Goal: Information Seeking & Learning: Learn about a topic

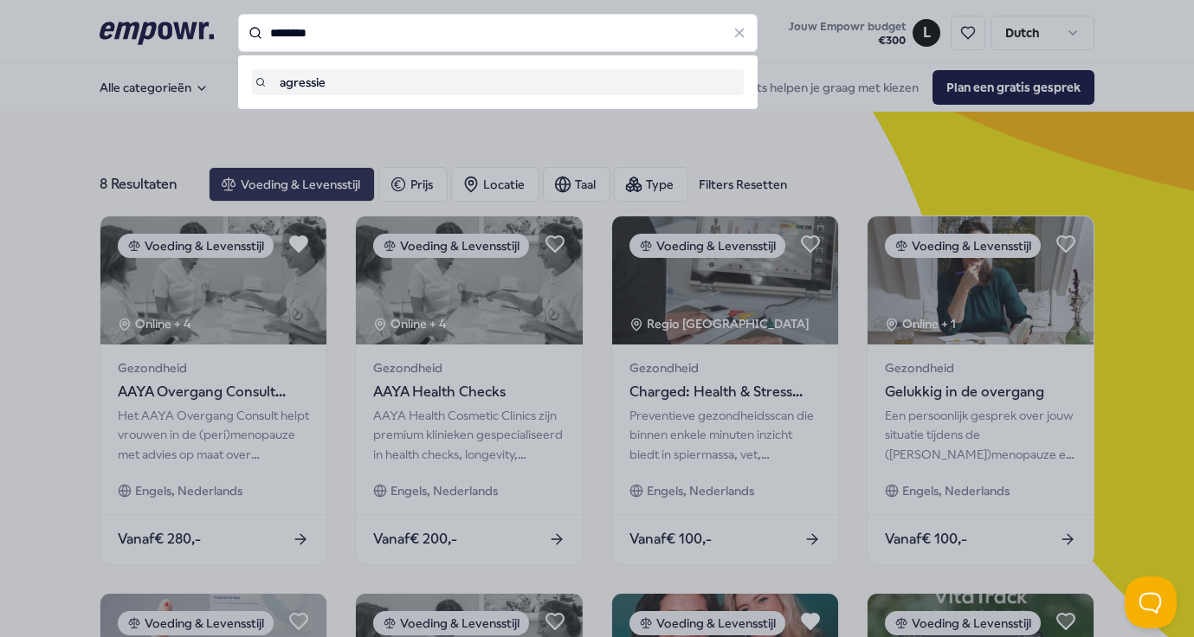
type input "********"
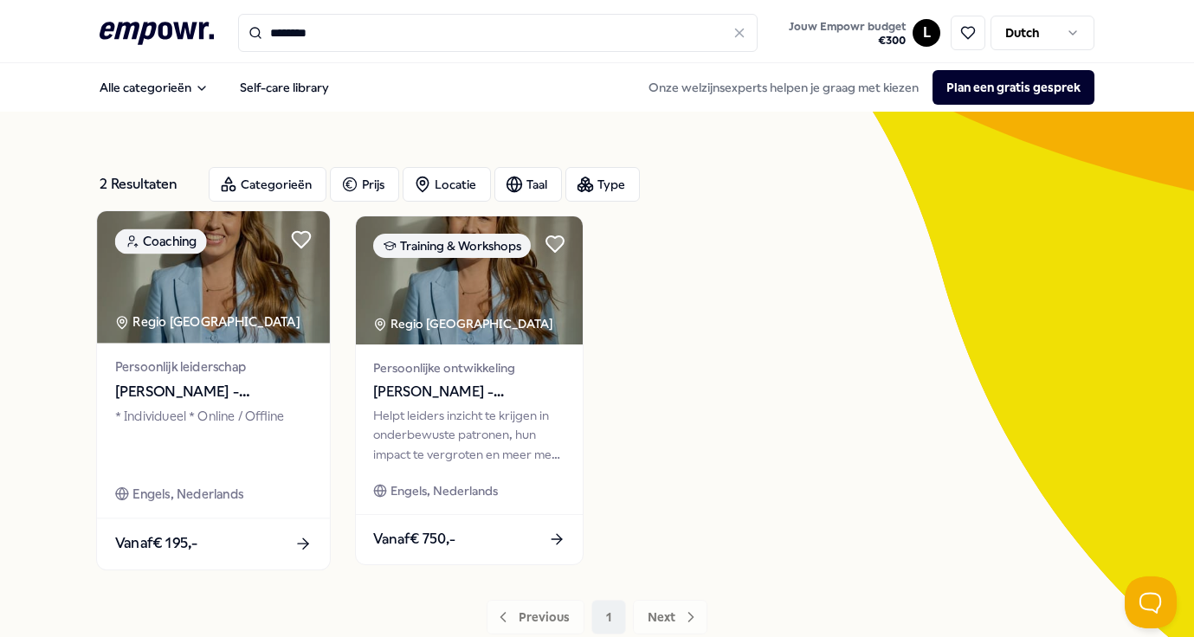
click at [204, 400] on span "[PERSON_NAME] - Leiderschapscoach en Regressietherapeut" at bounding box center [213, 392] width 197 height 23
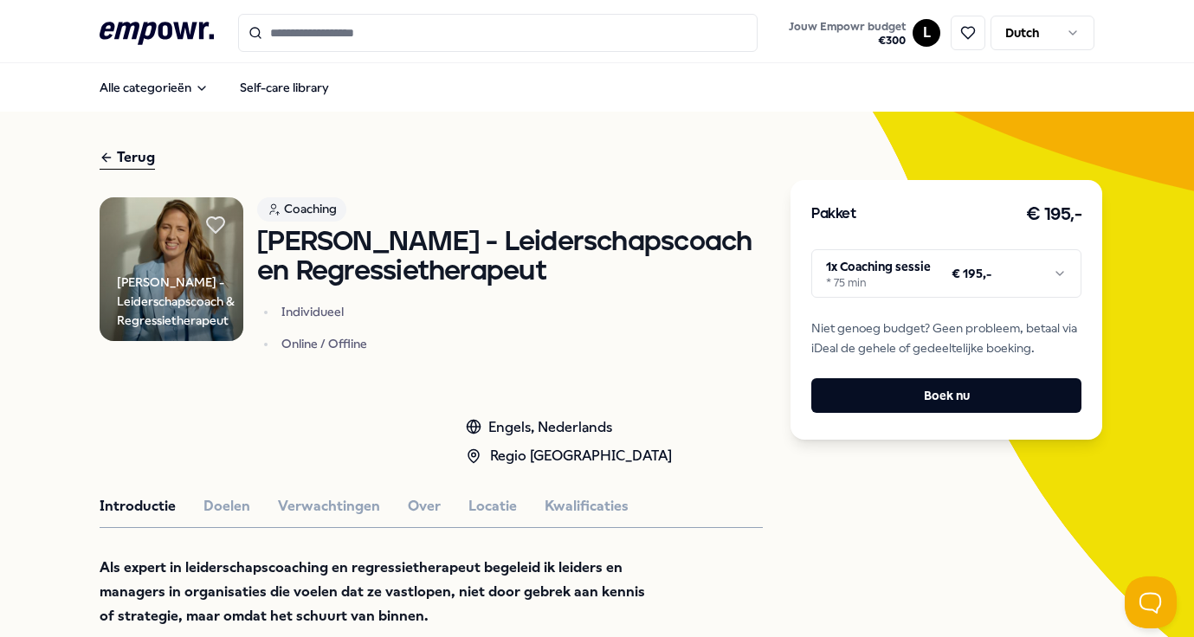
click at [967, 272] on html ".empowr-logo_svg__cls-1{fill:#03032f} Jouw Empowr budget € 300 L Dutch Alle cat…" at bounding box center [597, 318] width 1194 height 637
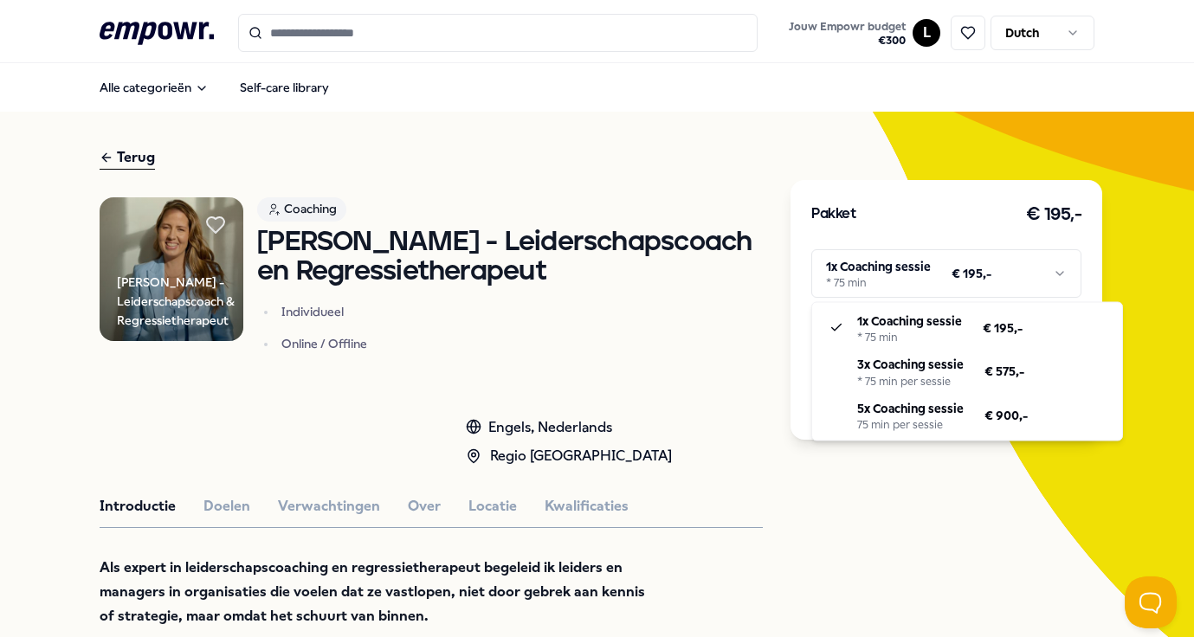
click at [967, 272] on html ".empowr-logo_svg__cls-1{fill:#03032f} Jouw Empowr budget € 300 L Dutch Alle cat…" at bounding box center [597, 318] width 1194 height 637
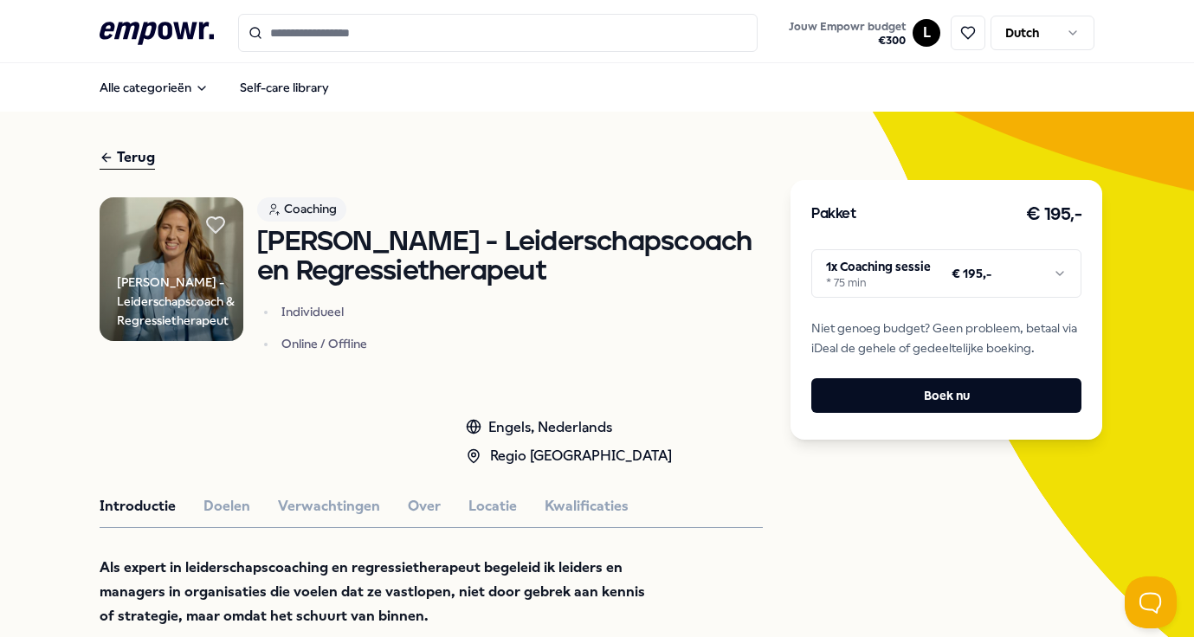
click at [139, 158] on div "Terug" at bounding box center [127, 157] width 55 height 23
type input "********"
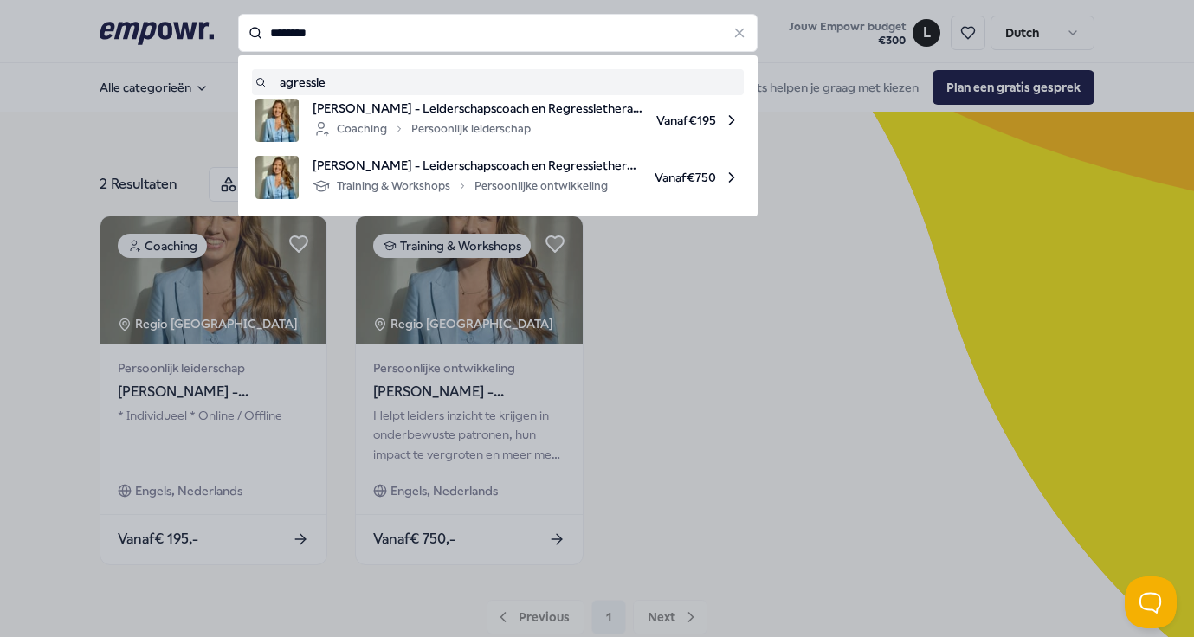
click at [292, 31] on input "********" at bounding box center [498, 33] width 520 height 38
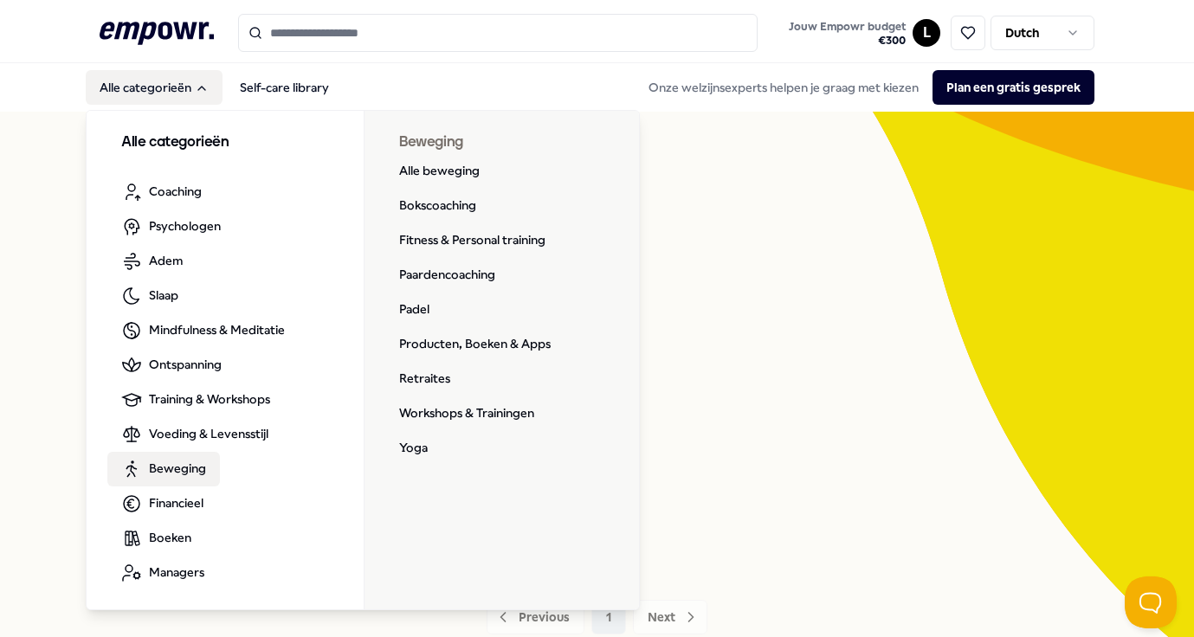
click at [178, 468] on span "Beweging" at bounding box center [177, 468] width 57 height 19
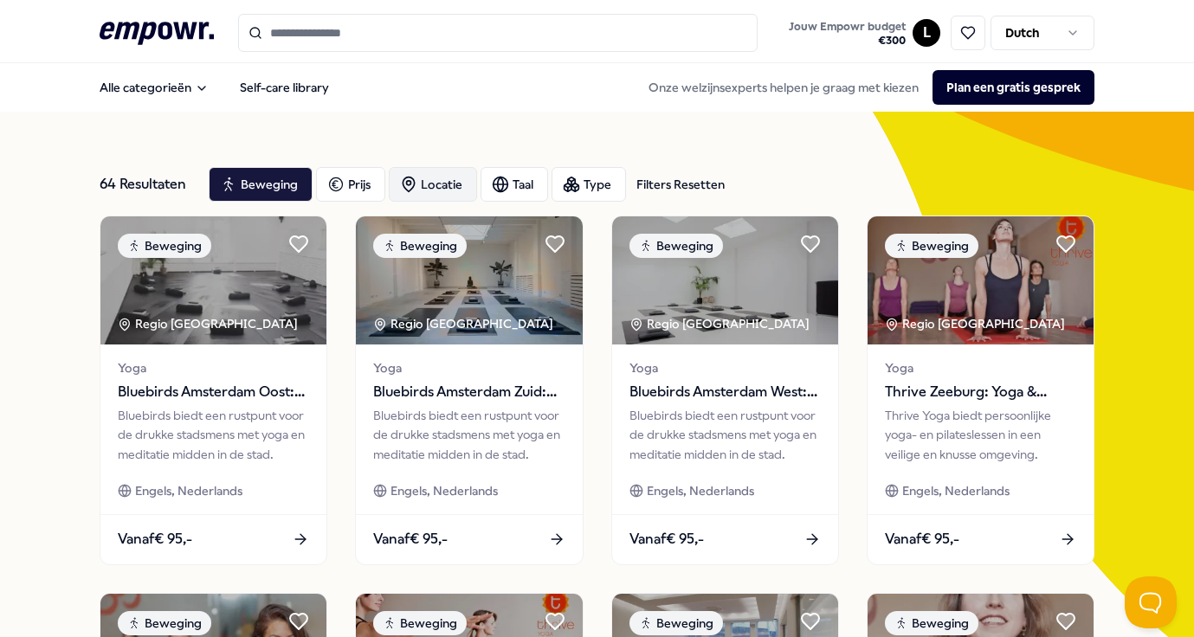
click at [439, 184] on div "Locatie" at bounding box center [433, 184] width 88 height 35
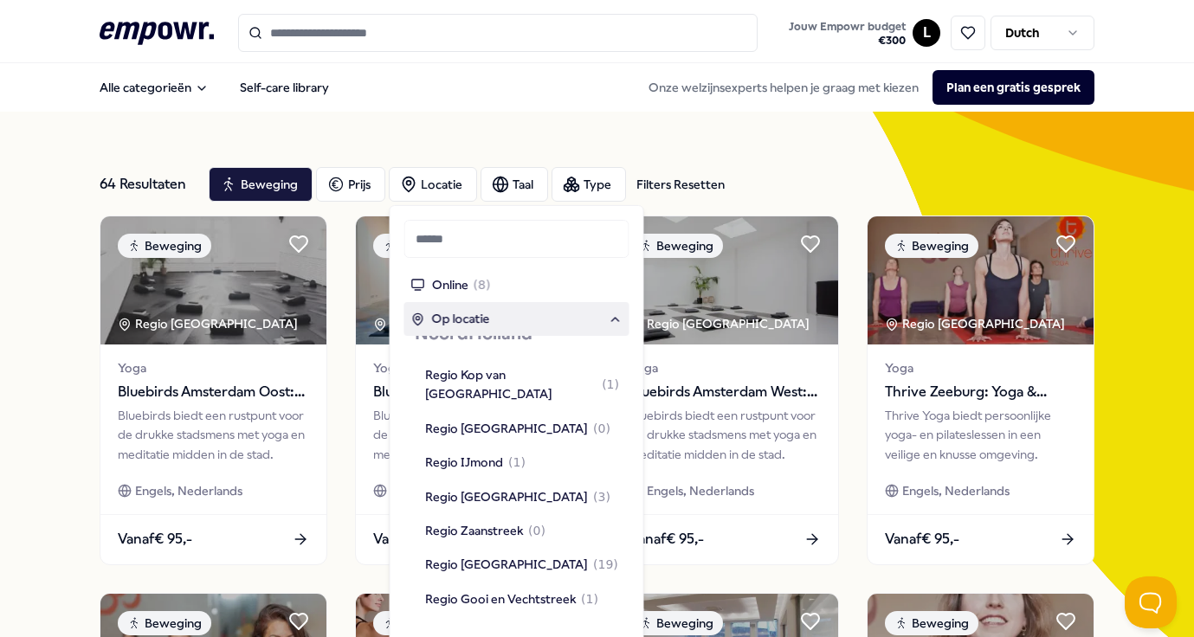
scroll to position [1135, 0]
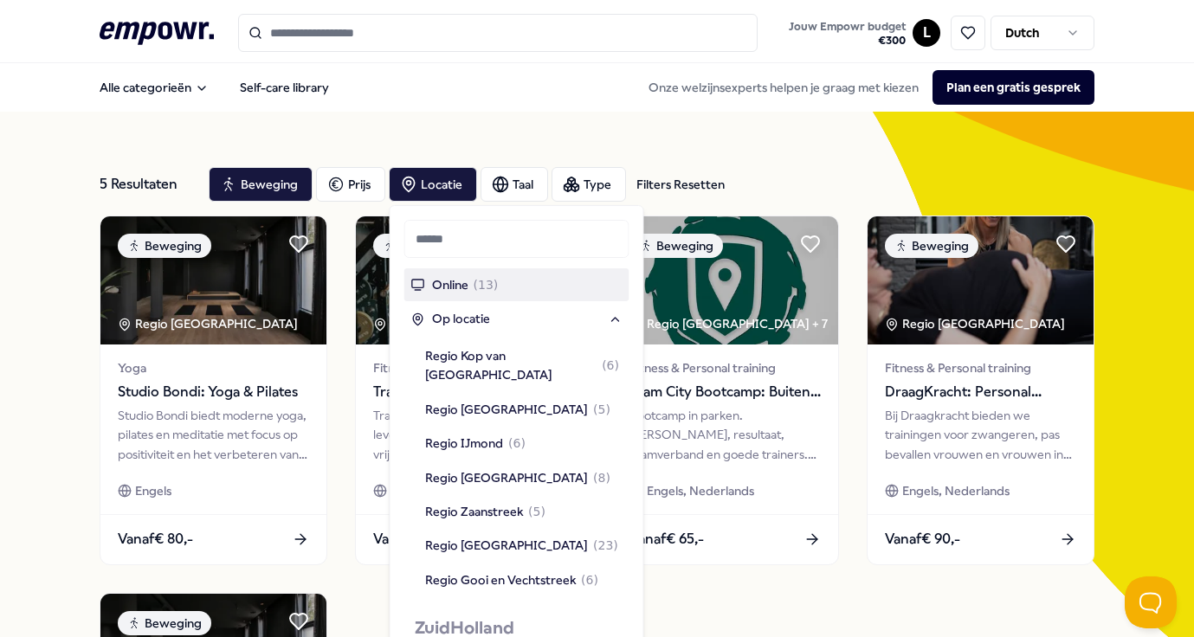
click at [477, 108] on nav "Alle categorieën Self-care library Onze welzijnsexperts helpen je graag met kie…" at bounding box center [597, 87] width 1194 height 49
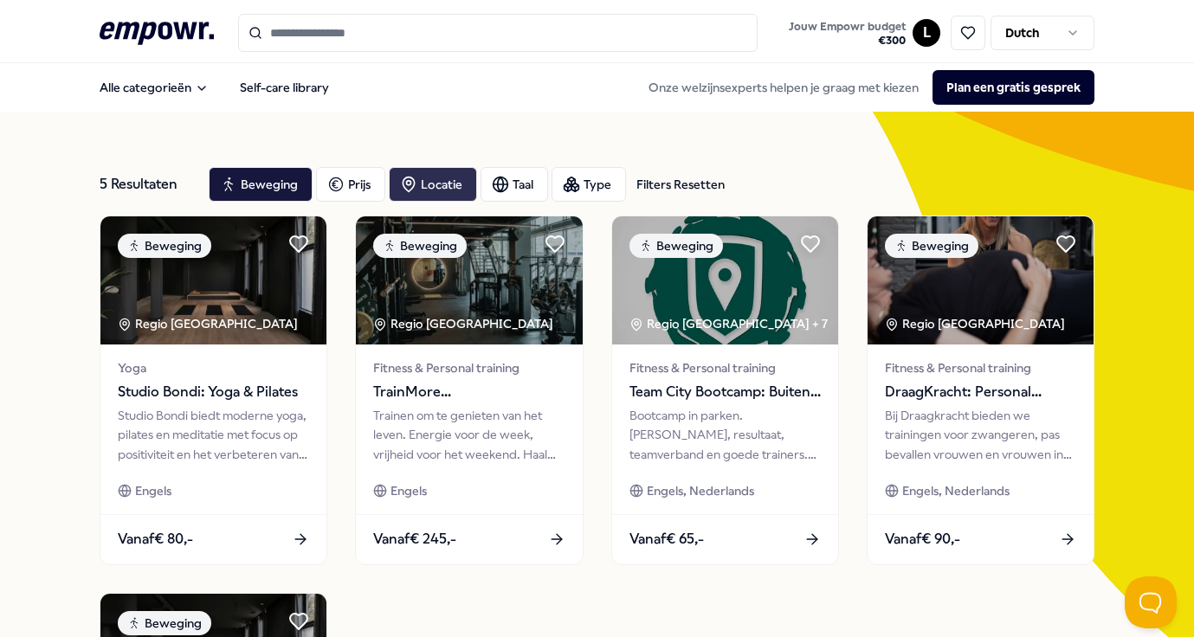
click at [437, 175] on div "Locatie" at bounding box center [433, 184] width 88 height 35
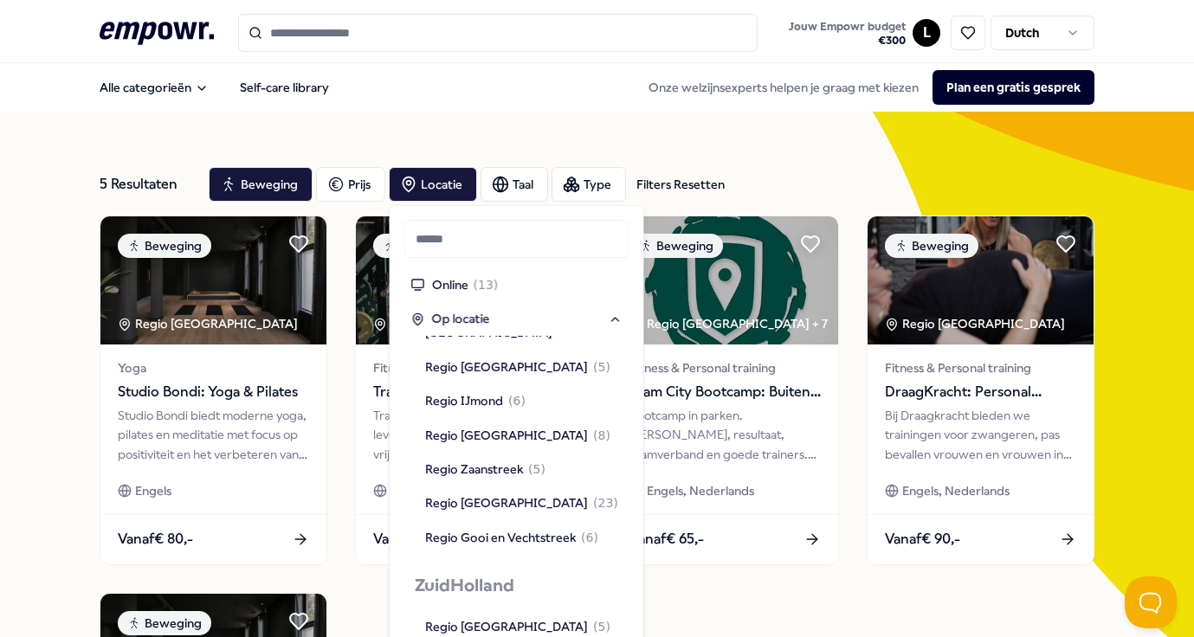
scroll to position [1200, 0]
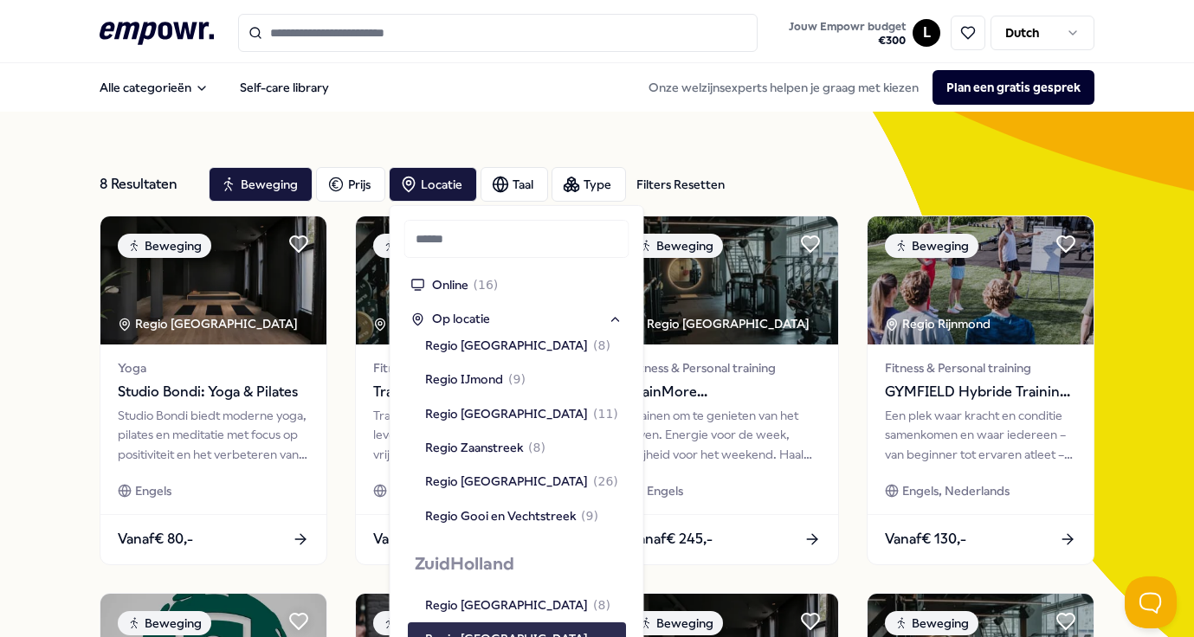
click at [500, 630] on div "Regio [GEOGRAPHIC_DATA]" at bounding box center [506, 639] width 163 height 19
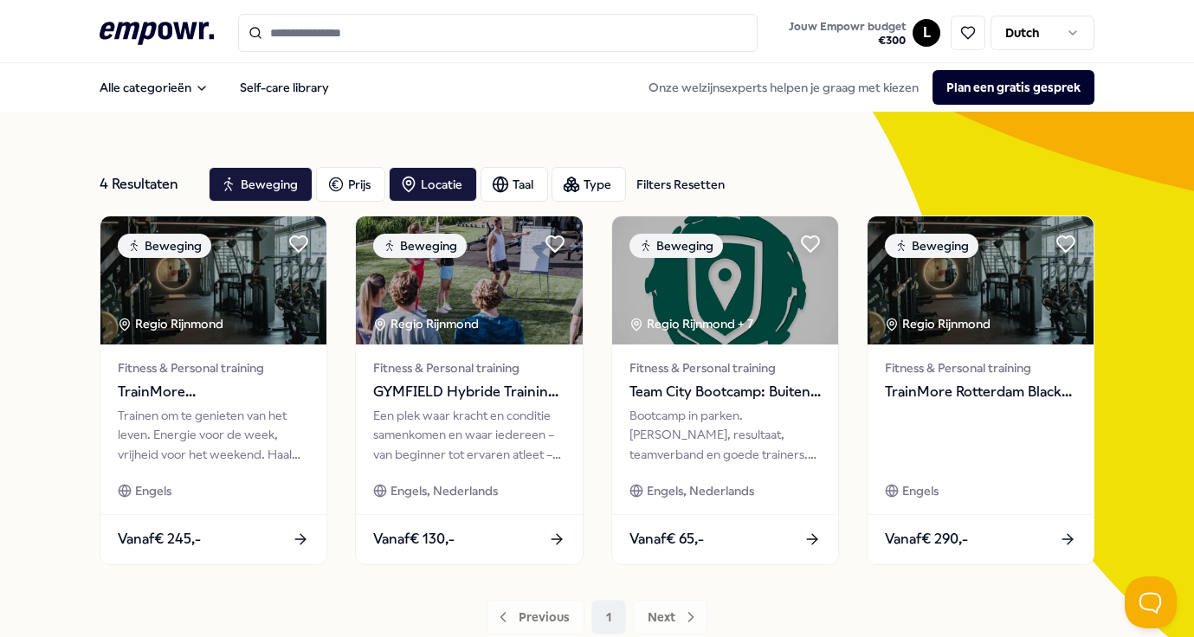
click at [738, 594] on div "4 Resultaten Filters Resetten Beweging Prijs Locatie Taal Type Filters Resetten…" at bounding box center [597, 394] width 995 height 482
click at [264, 191] on div "Beweging" at bounding box center [261, 184] width 104 height 35
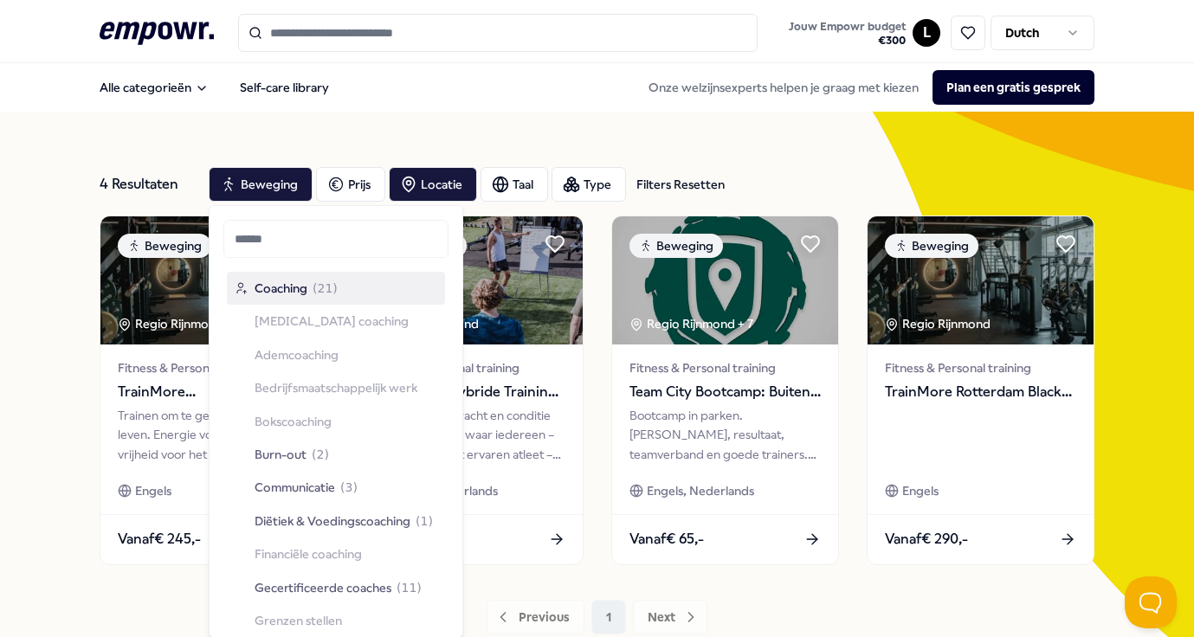
click at [261, 287] on span "Coaching" at bounding box center [281, 288] width 53 height 19
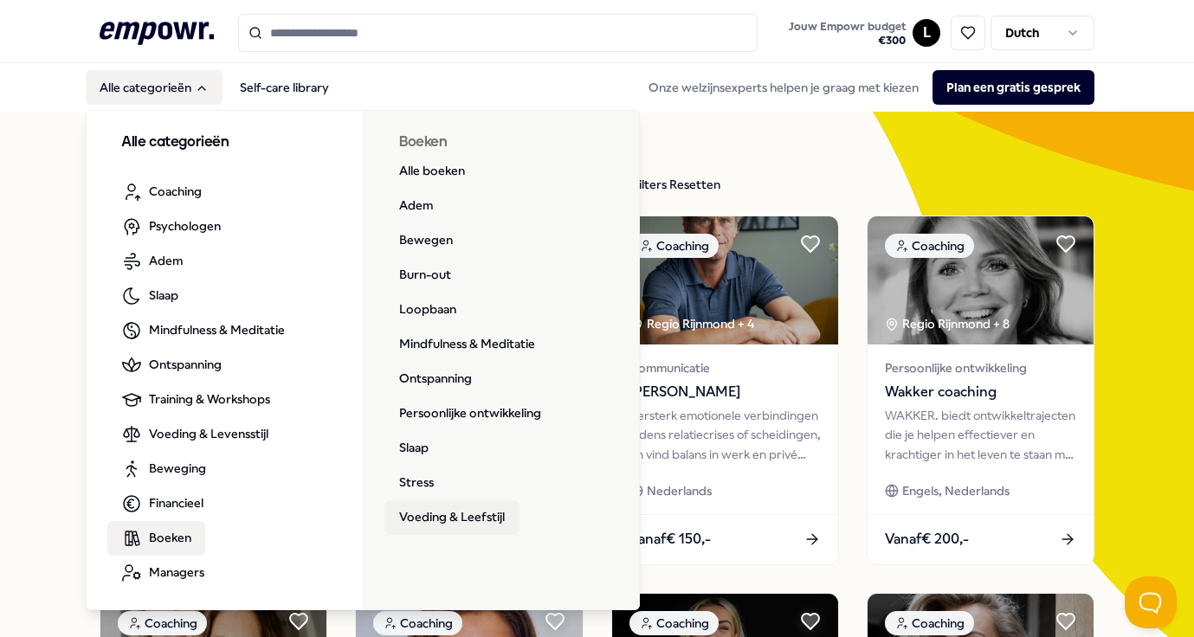
click at [446, 517] on link "Voeding & Leefstijl" at bounding box center [451, 518] width 133 height 35
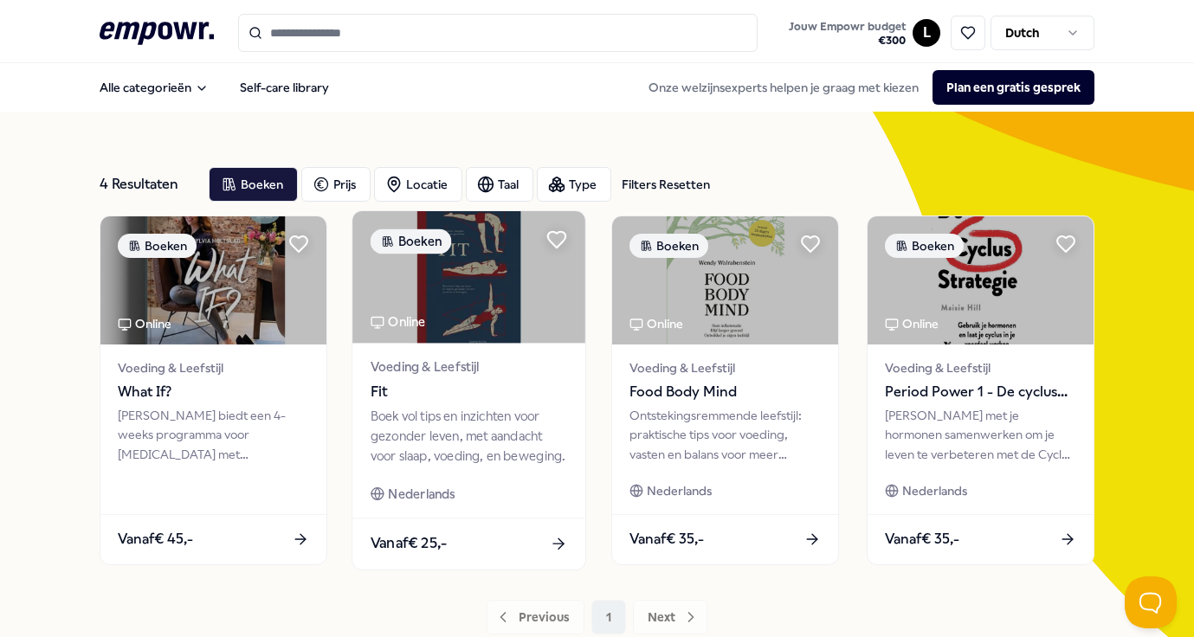
click at [417, 415] on div "Boek vol tips en inzichten voor gezonder leven, met aandacht voor slaap, voedin…" at bounding box center [469, 437] width 197 height 60
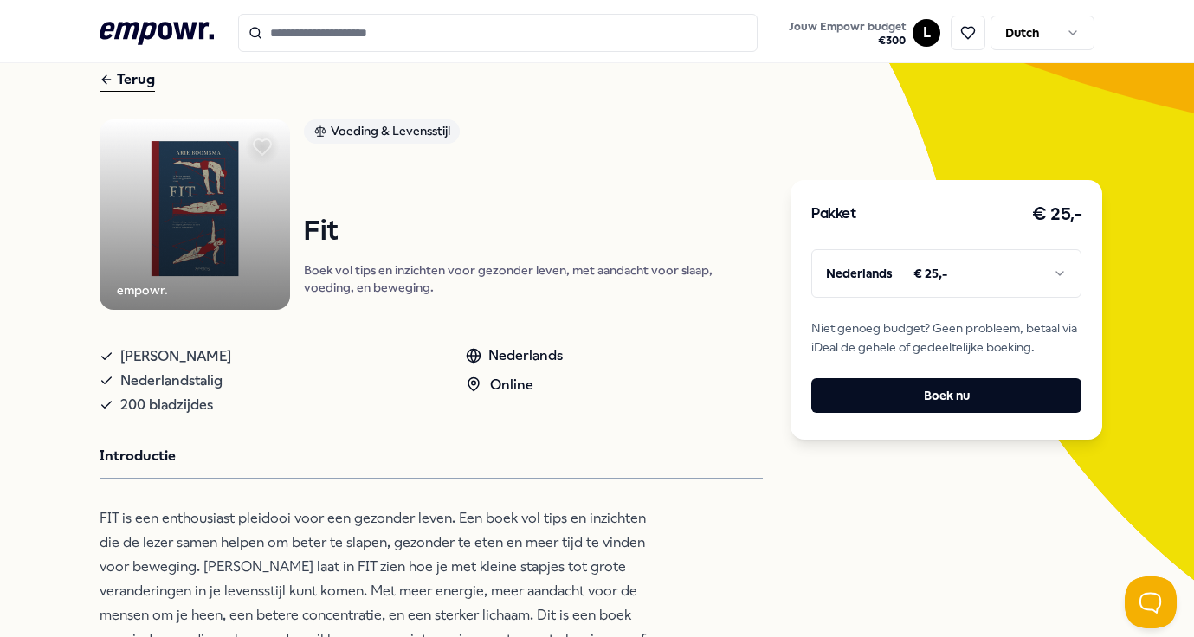
scroll to position [81, 0]
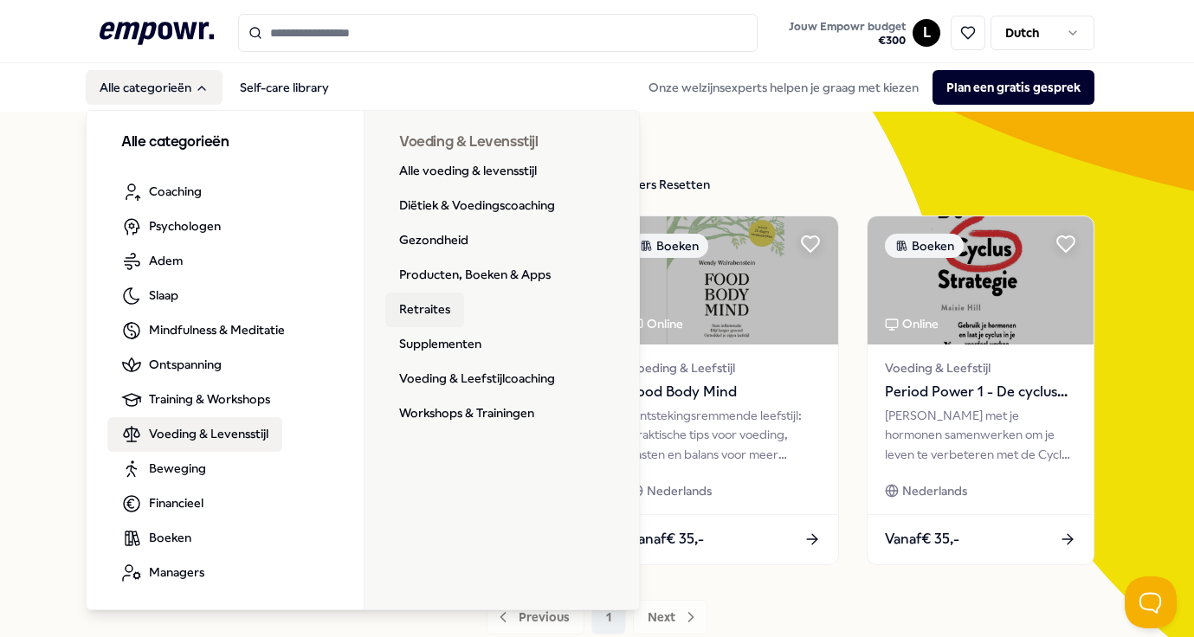
click at [411, 305] on link "Retraites" at bounding box center [424, 310] width 79 height 35
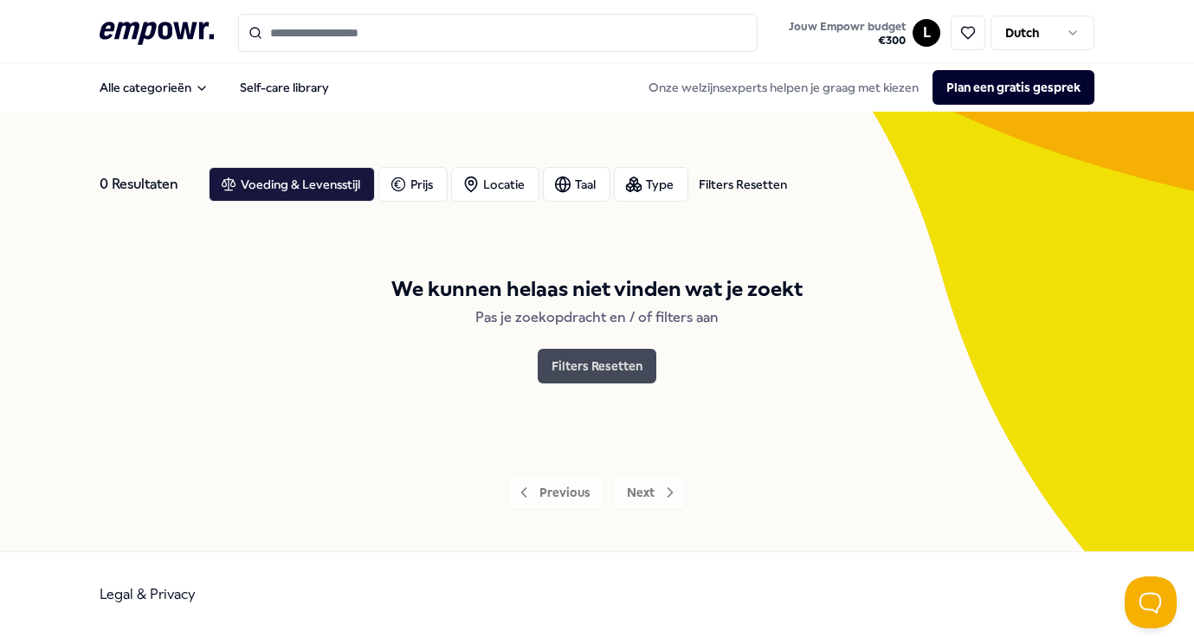
click at [585, 361] on button "Filters Resetten" at bounding box center [597, 366] width 119 height 35
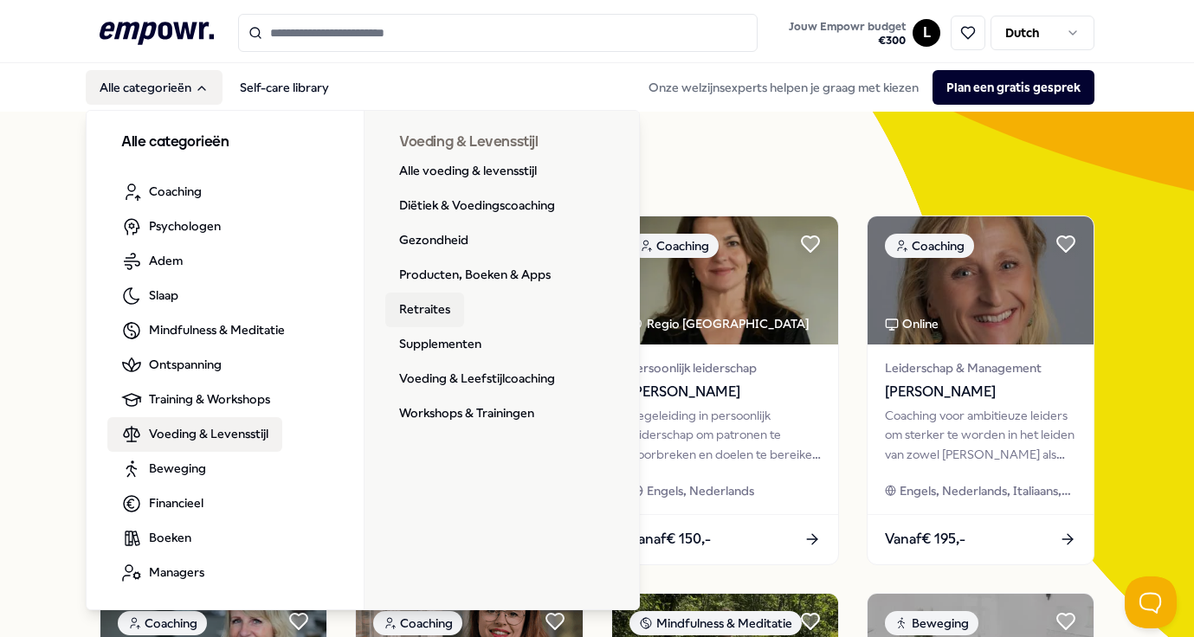
click at [430, 314] on link "Retraites" at bounding box center [424, 310] width 79 height 35
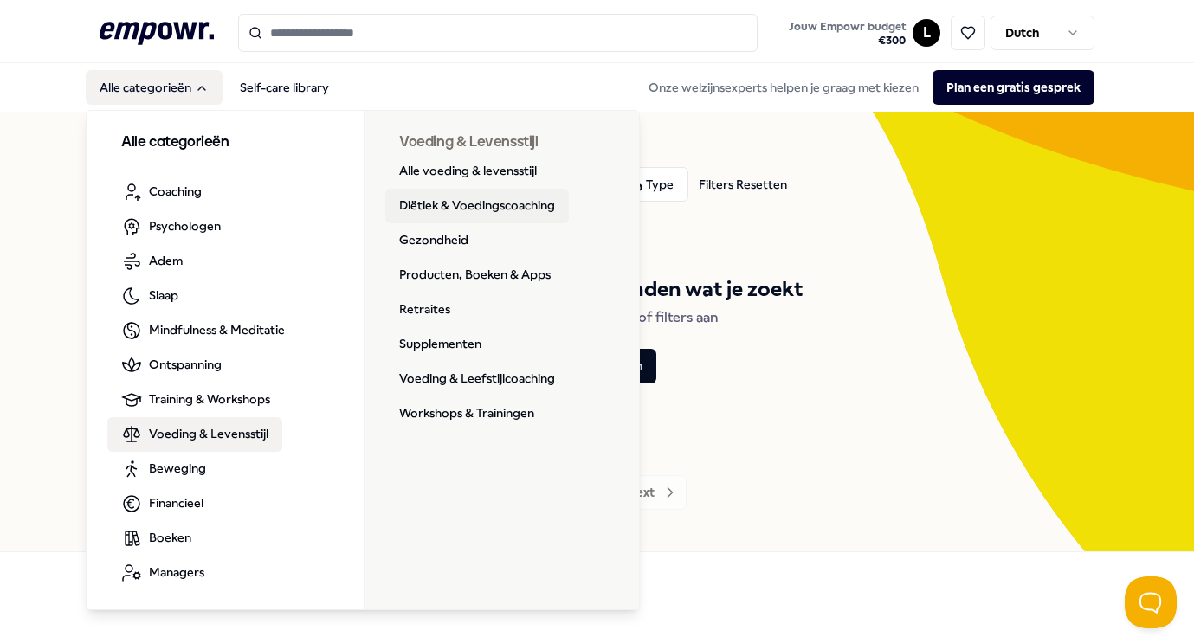
click at [433, 198] on link "Diëtiek & Voedingscoaching" at bounding box center [477, 206] width 184 height 35
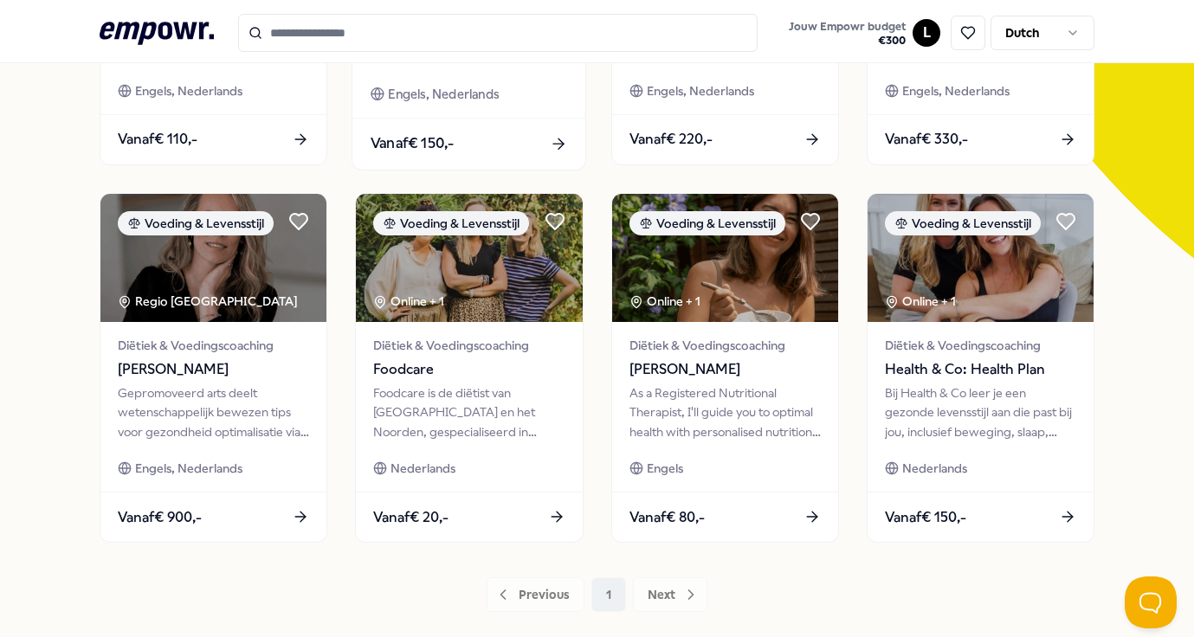
scroll to position [502, 0]
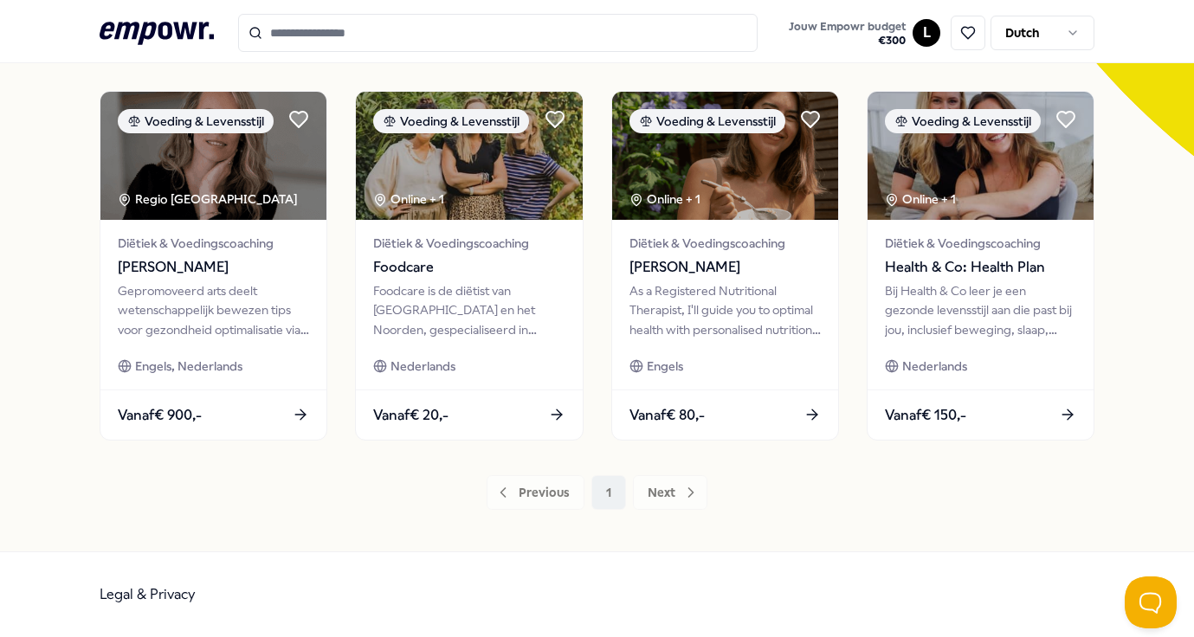
click at [667, 495] on div "Previous 1 Next" at bounding box center [597, 492] width 995 height 35
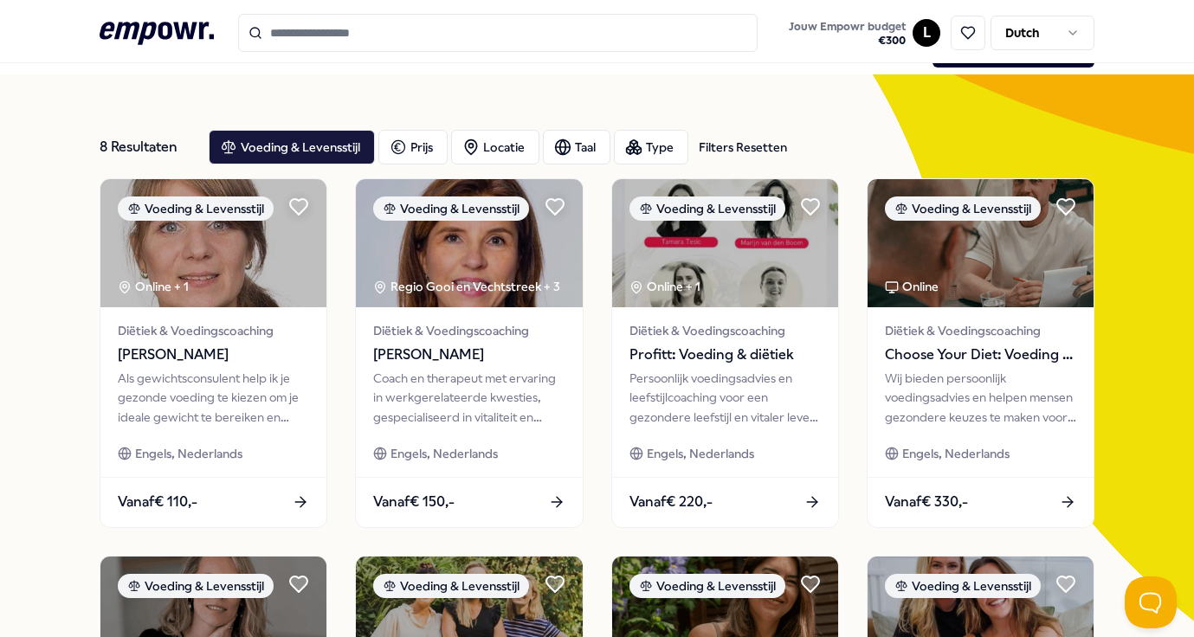
scroll to position [0, 0]
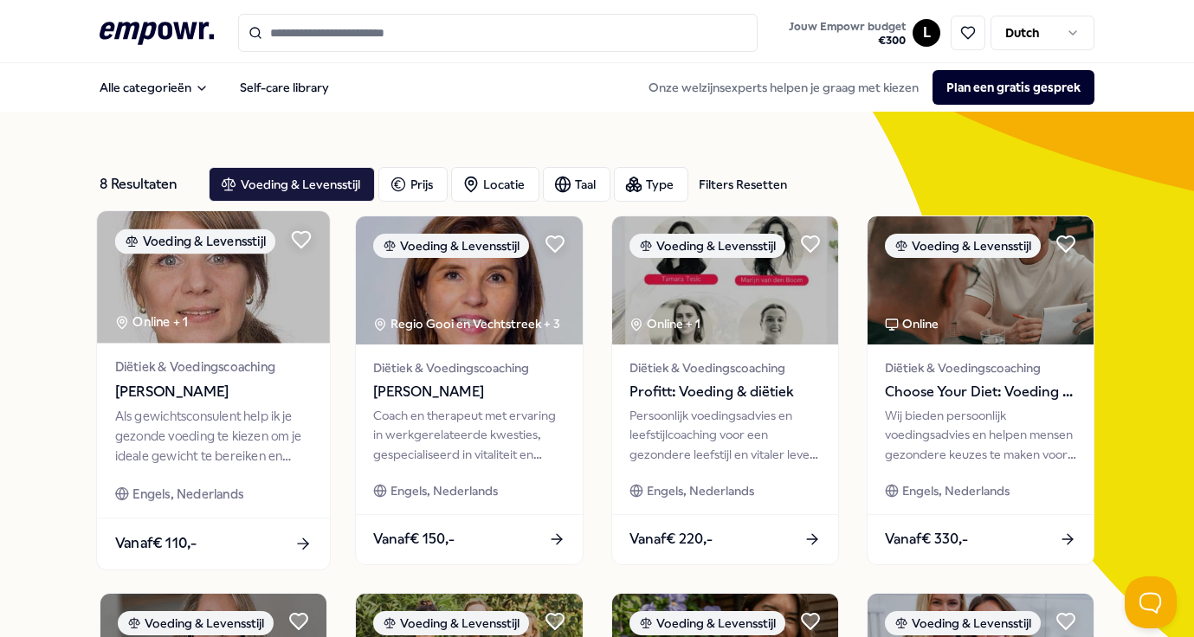
click at [191, 441] on div "Als gewichtsconsulent help ik je gezonde voeding te kiezen om je ideale gewicht…" at bounding box center [213, 437] width 197 height 60
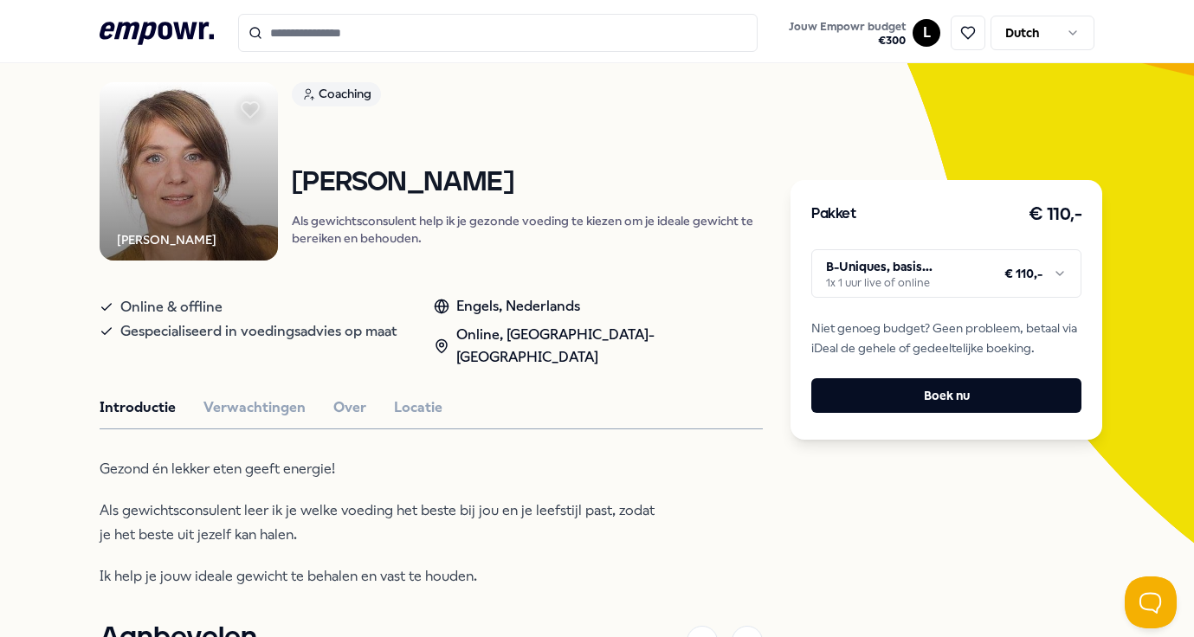
scroll to position [125, 0]
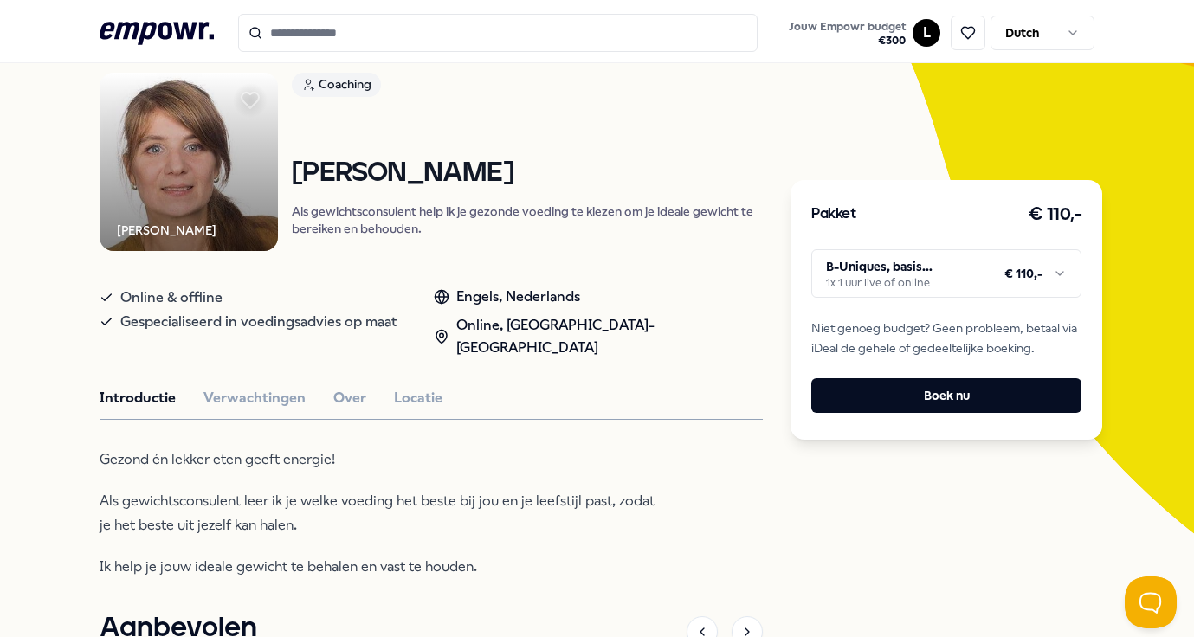
click at [915, 266] on html ".empowr-logo_svg__cls-1{fill:#03032f} Jouw Empowr budget € 300 L Dutch Alle cat…" at bounding box center [597, 318] width 1194 height 637
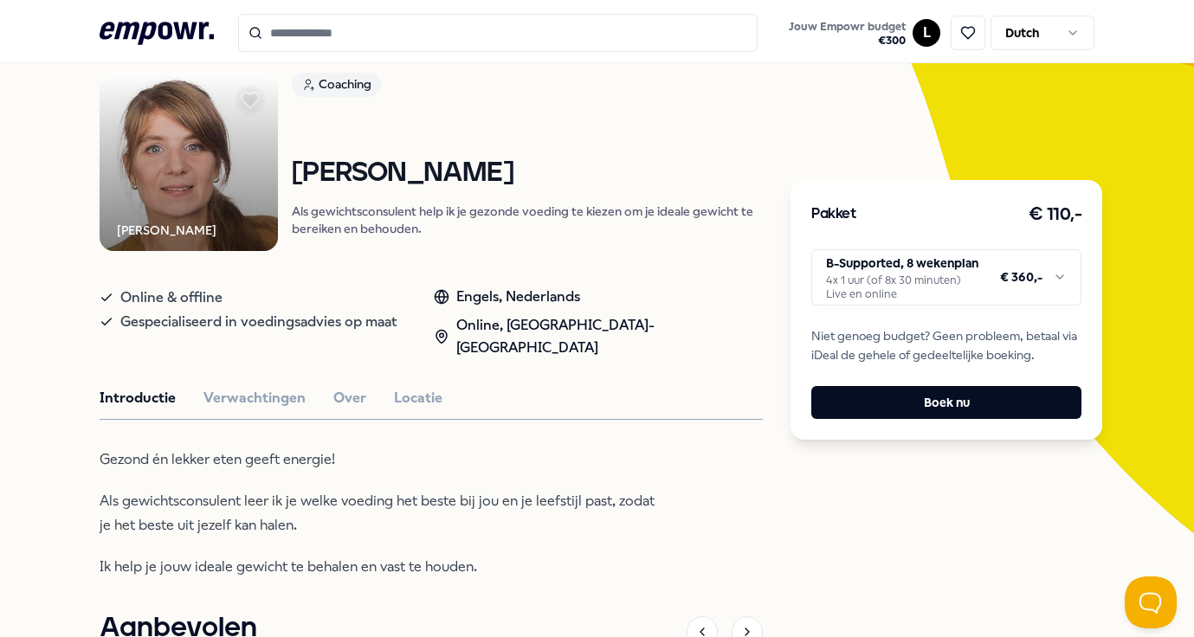
click at [891, 458] on div "Pakket € 110,- B-Supported, 8 wekenplan 4x 1 uur (of 8x 30 minuten) Live en onl…" at bounding box center [947, 530] width 312 height 1017
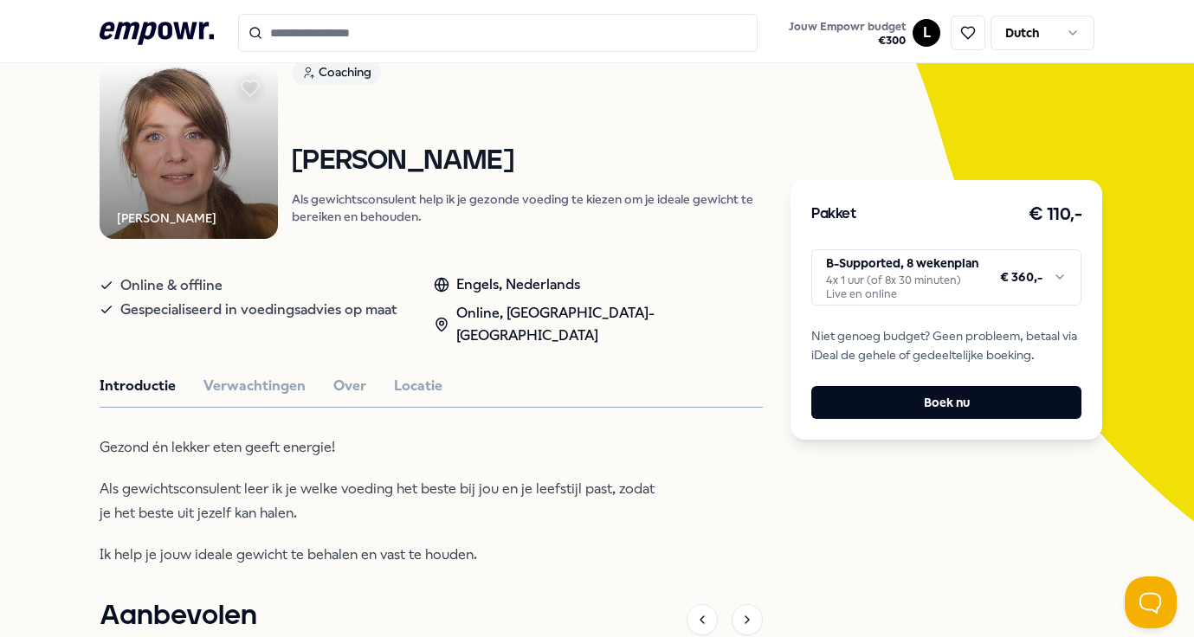
scroll to position [0, 0]
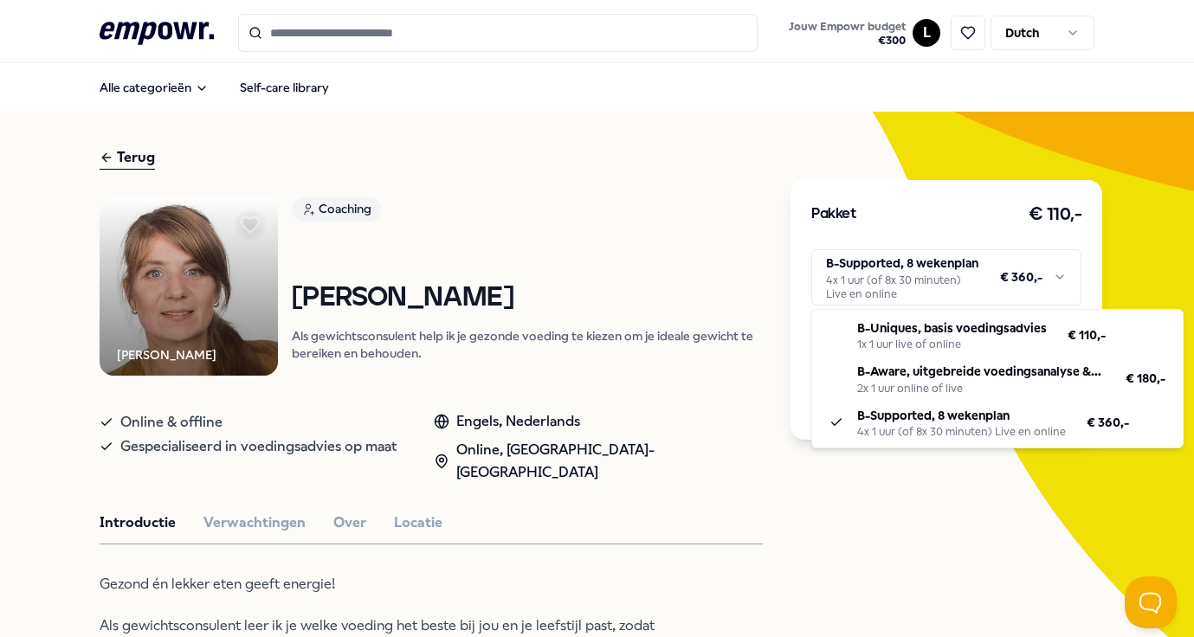
click at [879, 261] on html ".empowr-logo_svg__cls-1{fill:#03032f} Jouw Empowr budget € 300 L Dutch Alle cat…" at bounding box center [597, 318] width 1194 height 637
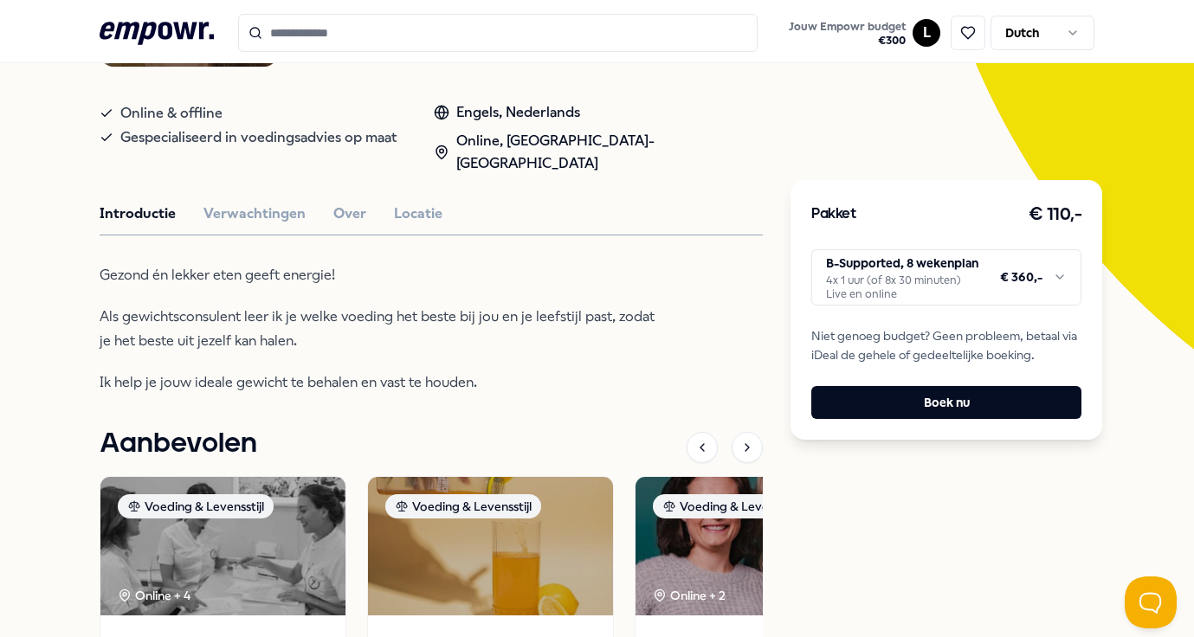
scroll to position [210, 0]
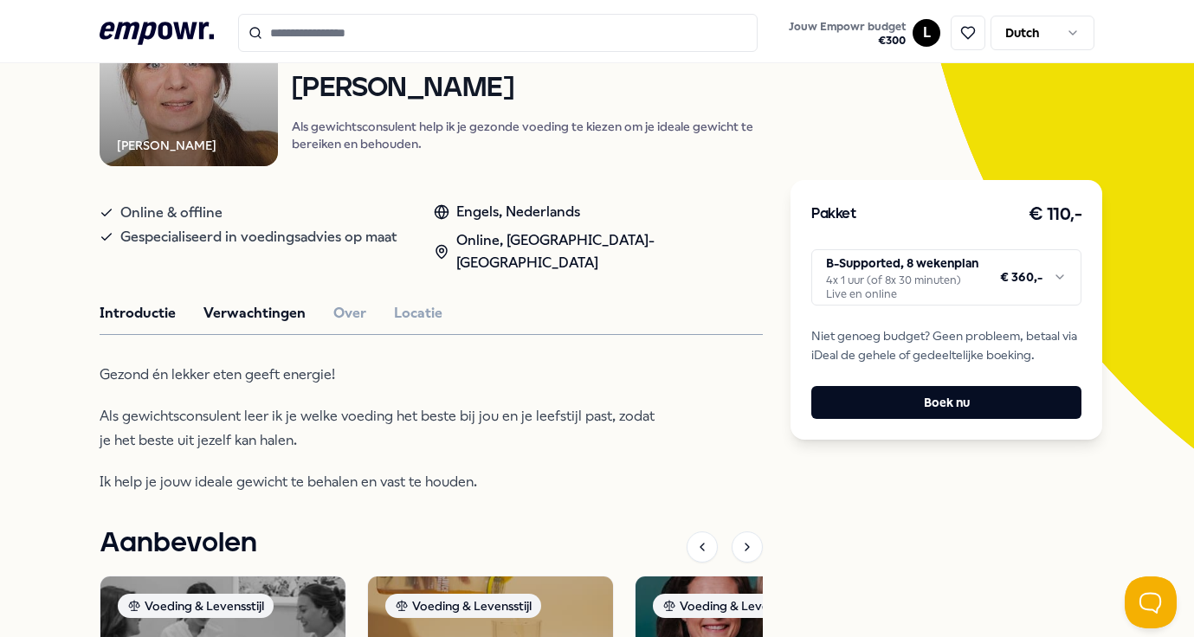
click at [234, 302] on button "Verwachtingen" at bounding box center [255, 313] width 102 height 23
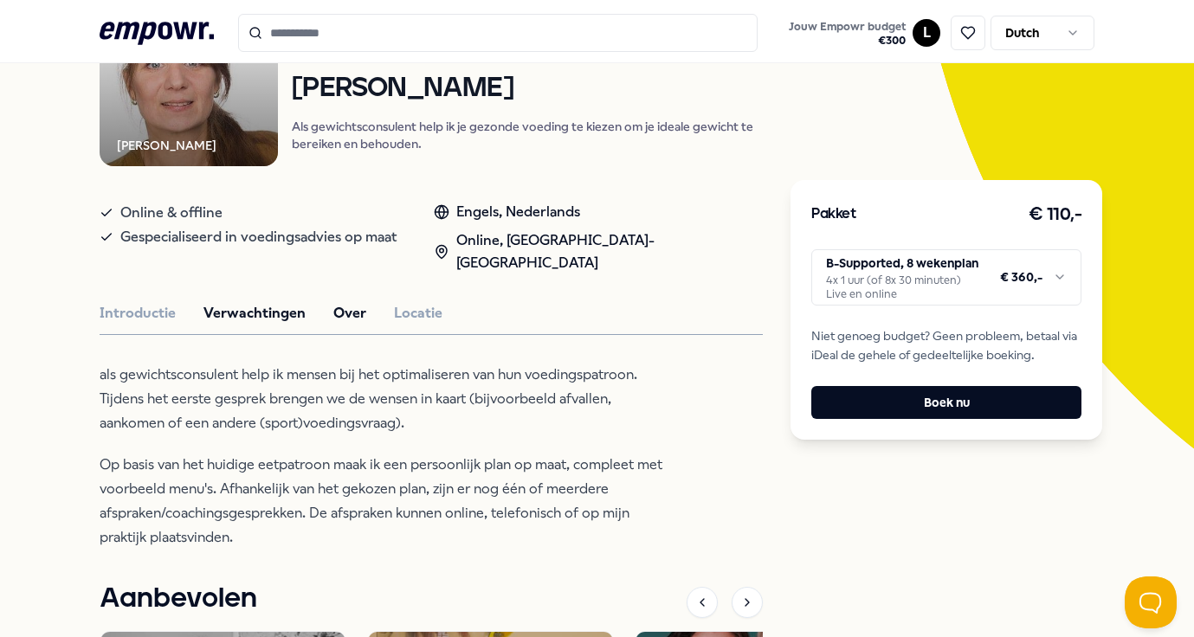
click at [342, 302] on button "Over" at bounding box center [349, 313] width 33 height 23
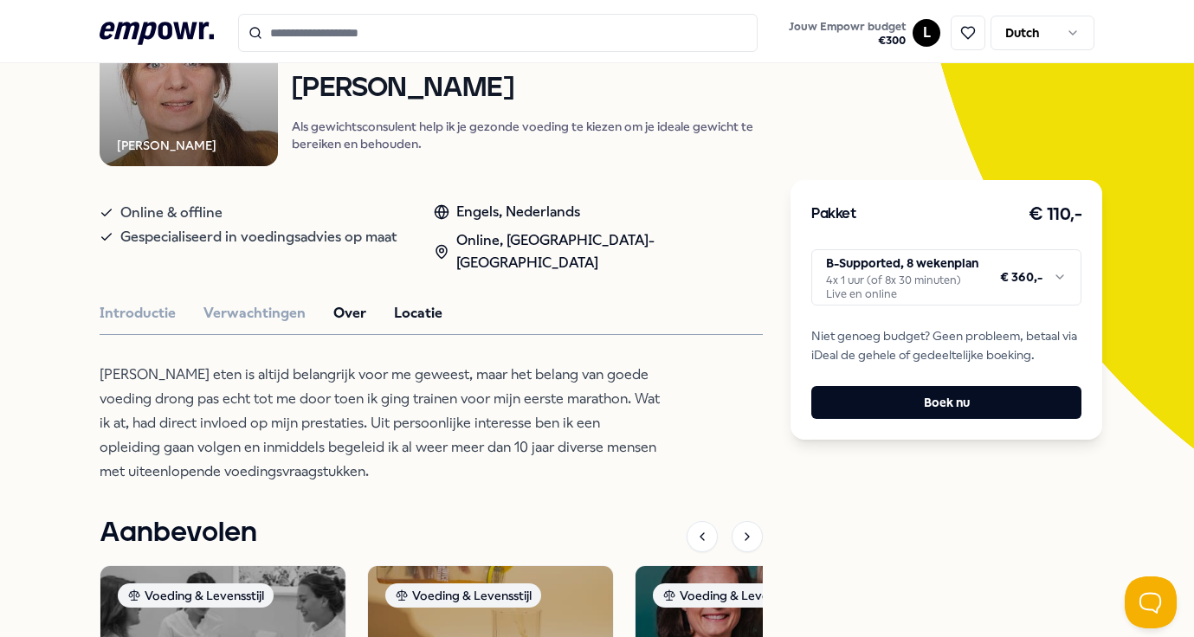
click at [417, 302] on button "Locatie" at bounding box center [418, 313] width 49 height 23
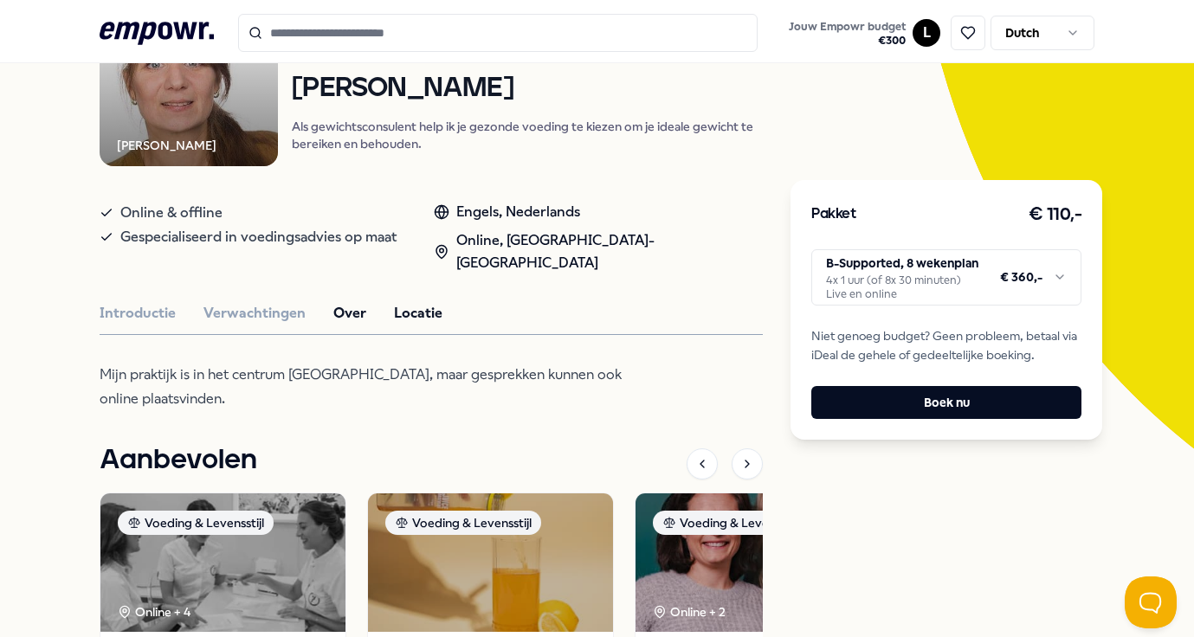
click at [338, 302] on button "Over" at bounding box center [349, 313] width 33 height 23
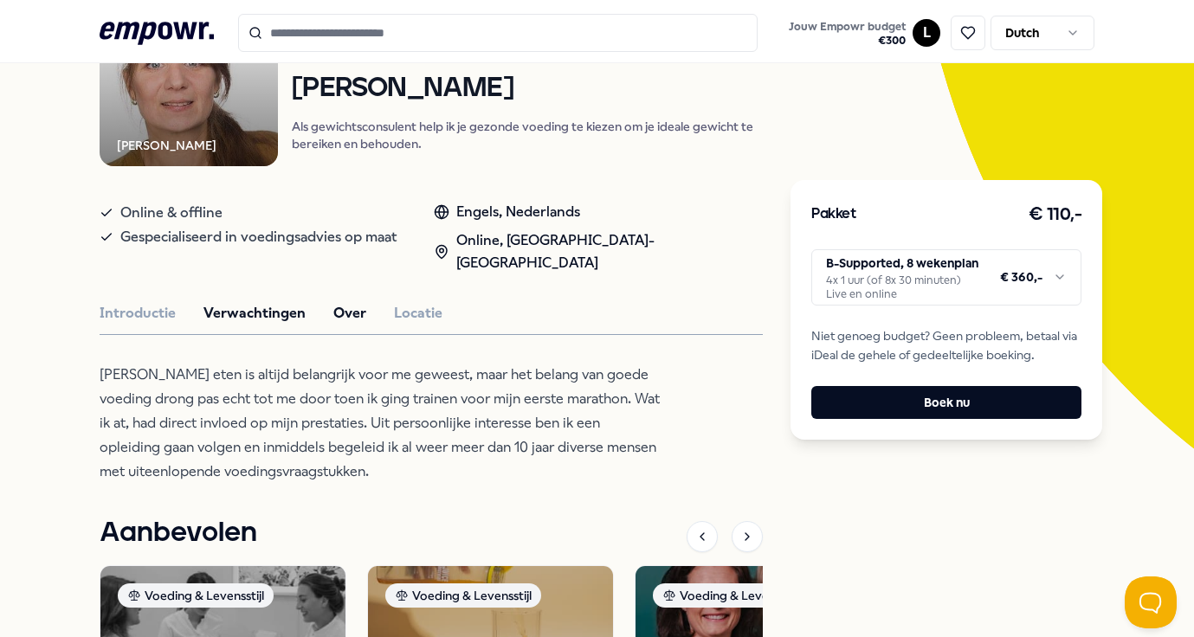
click at [254, 302] on button "Verwachtingen" at bounding box center [255, 313] width 102 height 23
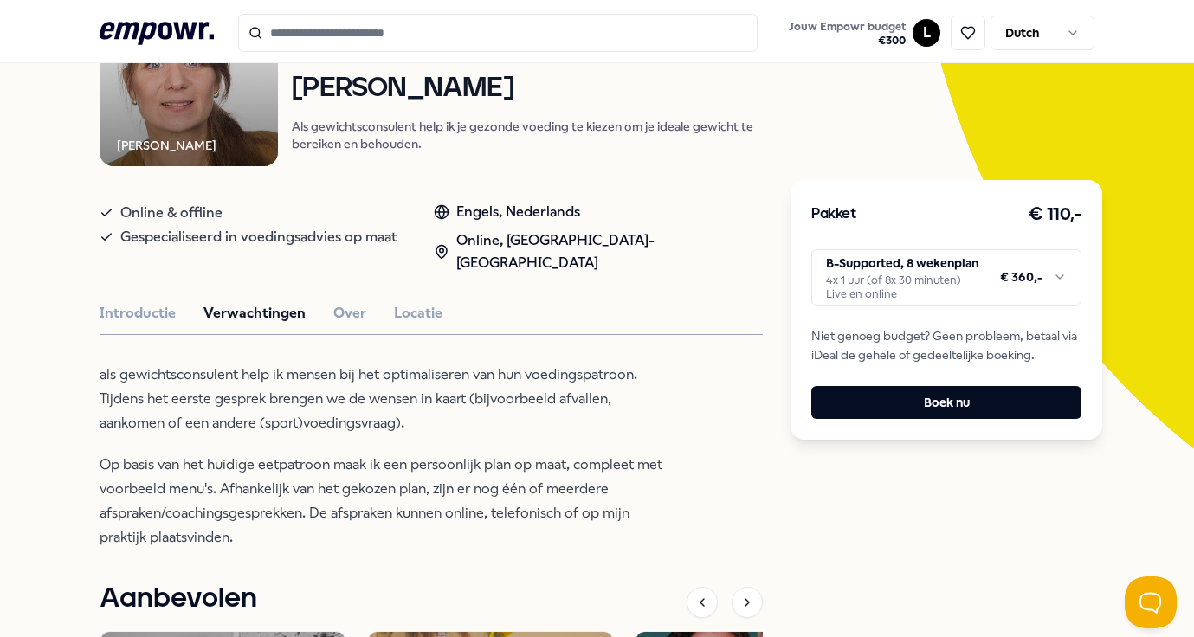
click at [129, 304] on div "[PERSON_NAME] Coaching [PERSON_NAME] Als gewichtsconsulent help ik je gezonde v…" at bounding box center [431, 499] width 663 height 1022
click at [130, 302] on button "Introductie" at bounding box center [138, 313] width 76 height 23
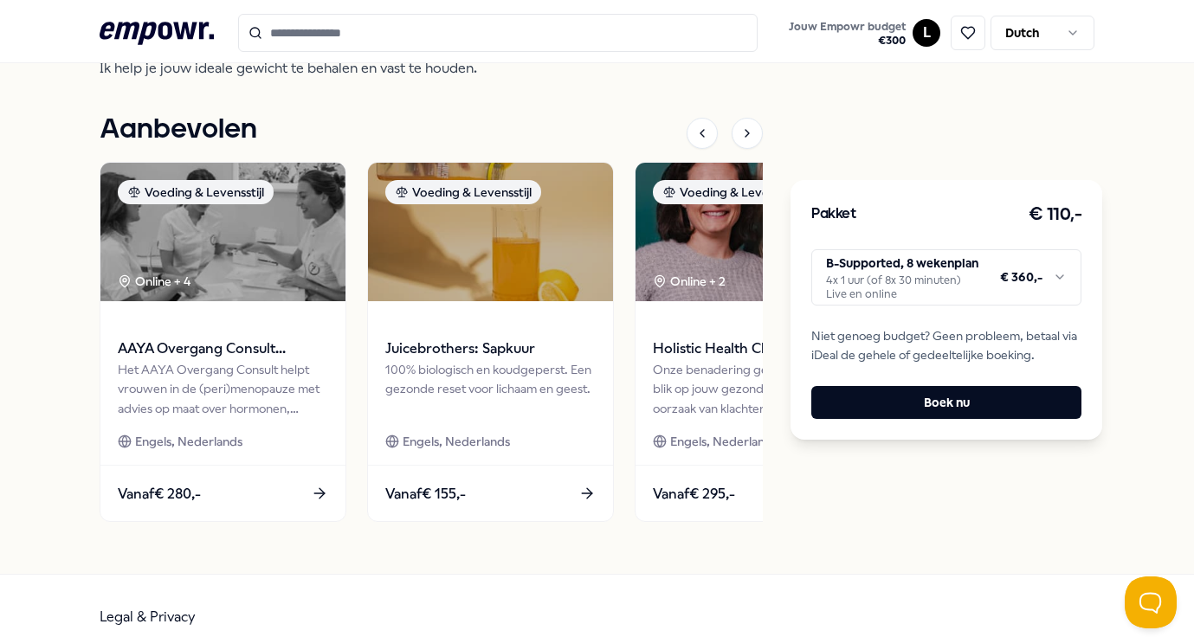
scroll to position [0, 0]
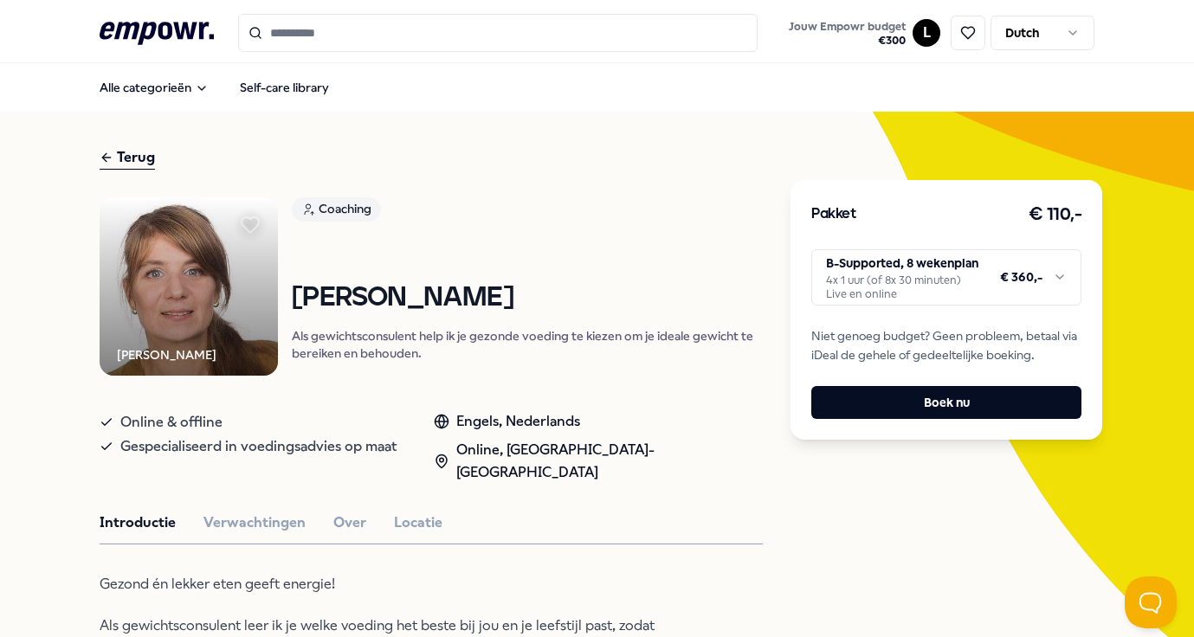
click at [142, 36] on icon at bounding box center [157, 33] width 114 height 23
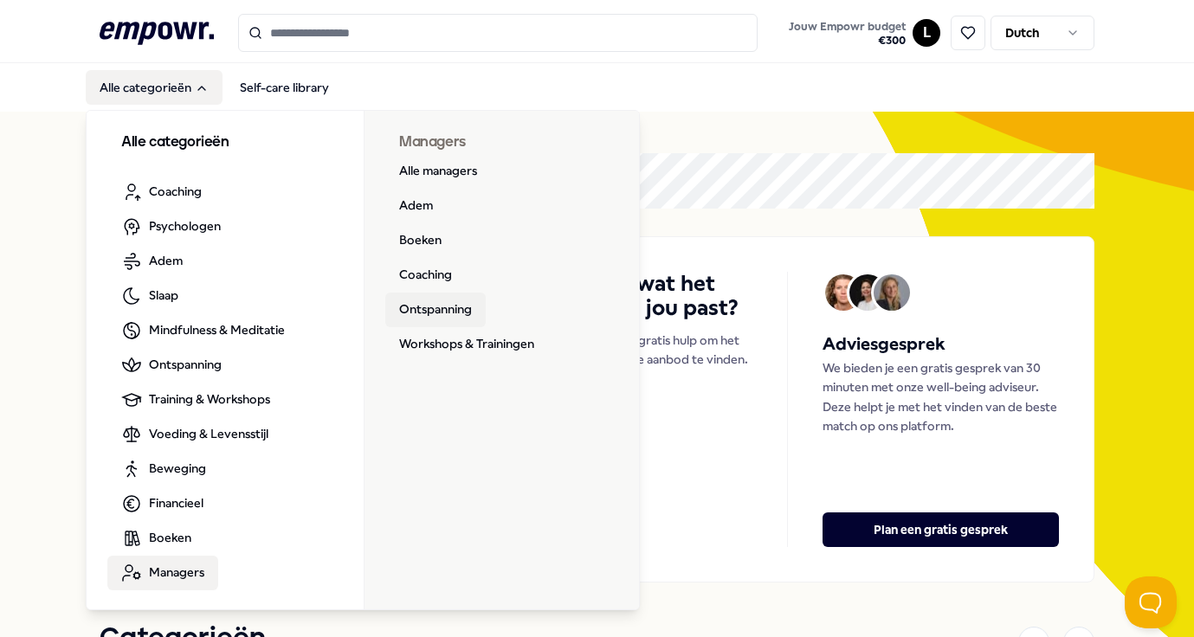
click at [413, 299] on link "Ontspanning" at bounding box center [435, 310] width 100 height 35
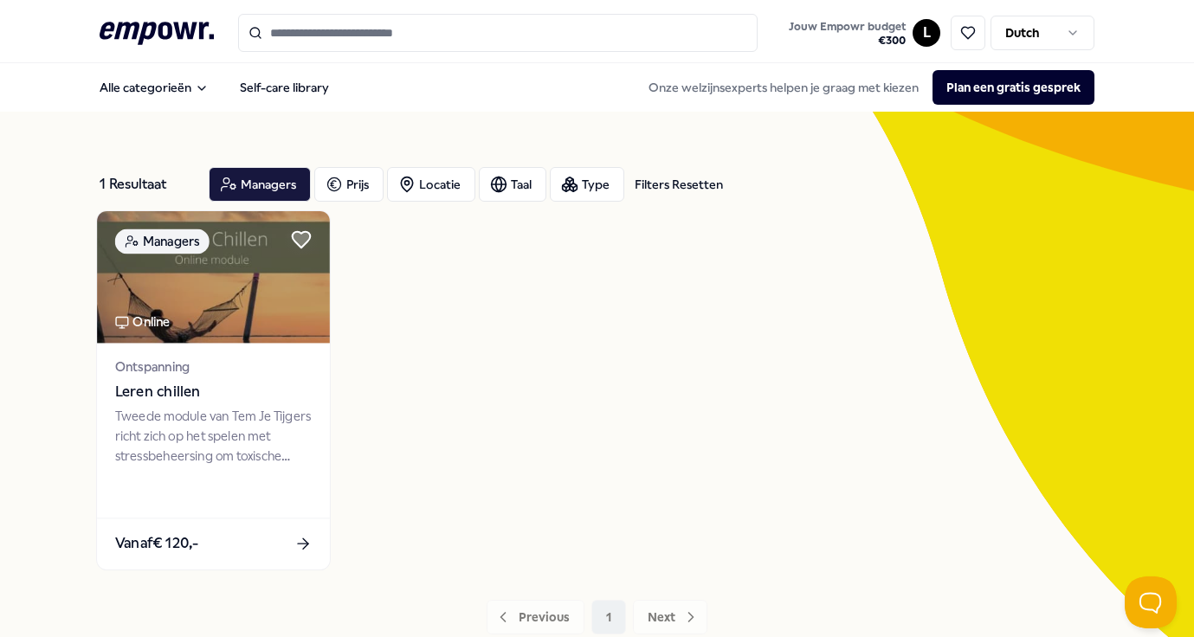
click at [226, 432] on div "Tweede module van Tem Je Tijgers richt zich op het spelen met stressbeheersing …" at bounding box center [213, 437] width 197 height 60
